Goal: Find specific page/section: Find specific page/section

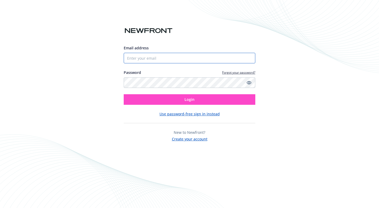
type input "[PERSON_NAME][EMAIL_ADDRESS][DOMAIN_NAME]"
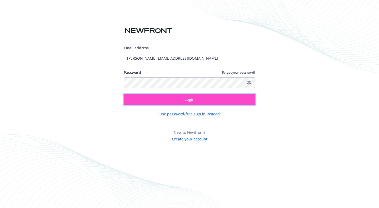
click at [130, 97] on button "Login" at bounding box center [190, 99] width 132 height 11
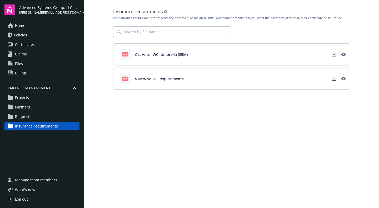
click at [119, 54] on div "pdf GL, Auto, WC, Umbrella ($5M)" at bounding box center [231, 54] width 237 height 22
click at [143, 53] on span "GL, Auto, WC, Umbrella ($5M)" at bounding box center [161, 55] width 53 height 6
click at [35, 115] on link "Requests" at bounding box center [41, 116] width 75 height 8
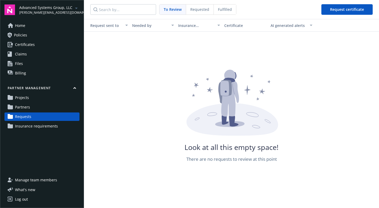
click at [188, 10] on div "Requested" at bounding box center [200, 9] width 28 height 10
click at [226, 12] on div "Fulfilled" at bounding box center [225, 9] width 22 height 10
click at [196, 12] on div "Requested" at bounding box center [200, 9] width 28 height 10
click at [167, 12] on div "To Review" at bounding box center [173, 9] width 26 height 10
click at [40, 122] on span "Insurance requirements" at bounding box center [36, 126] width 43 height 8
